Goal: Task Accomplishment & Management: Manage account settings

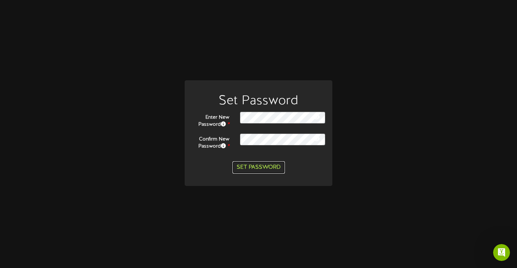
click at [260, 165] on button "Set Password" at bounding box center [259, 167] width 52 height 12
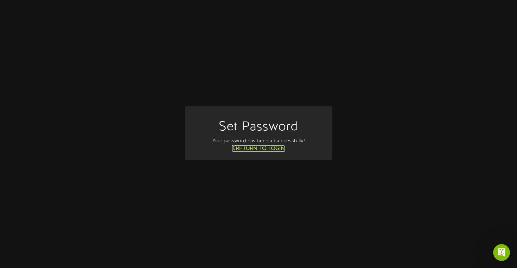
click at [254, 149] on link "Return to Login" at bounding box center [258, 148] width 53 height 6
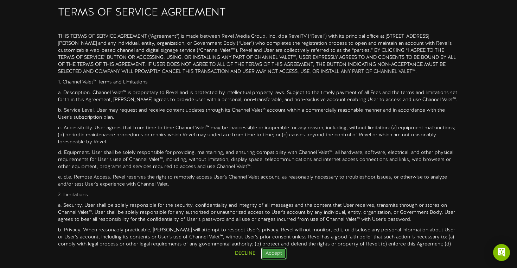
click at [281, 248] on button "Accept" at bounding box center [274, 253] width 26 height 12
click at [275, 248] on button "Accept" at bounding box center [274, 253] width 26 height 12
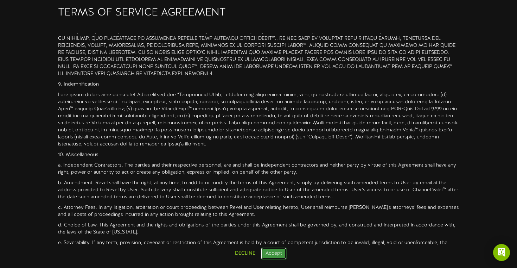
scroll to position [598, 0]
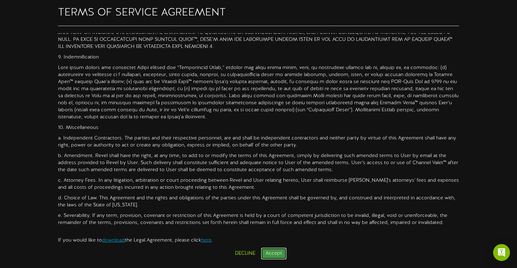
click at [267, 254] on button "Accept" at bounding box center [274, 253] width 26 height 12
click at [276, 253] on button "Accept" at bounding box center [274, 253] width 26 height 12
click at [271, 255] on button "Accept" at bounding box center [274, 253] width 26 height 12
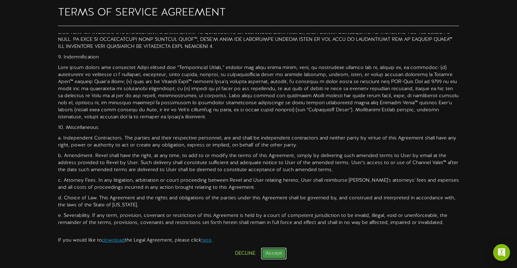
click at [271, 255] on button "Accept" at bounding box center [274, 253] width 26 height 12
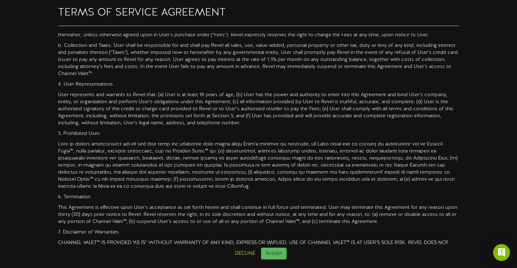
scroll to position [598, 0]
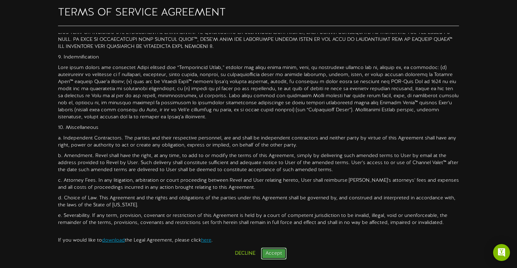
click at [271, 253] on button "Accept" at bounding box center [274, 253] width 26 height 12
click at [272, 250] on button "Accept" at bounding box center [274, 253] width 26 height 12
